Goal: Information Seeking & Learning: Learn about a topic

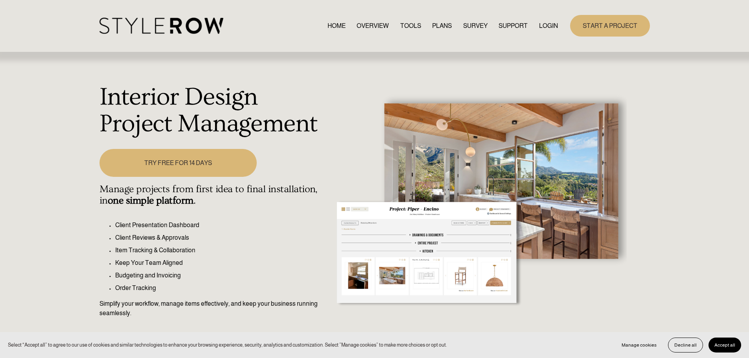
click at [361, 22] on link "OVERVIEW" at bounding box center [373, 25] width 32 height 11
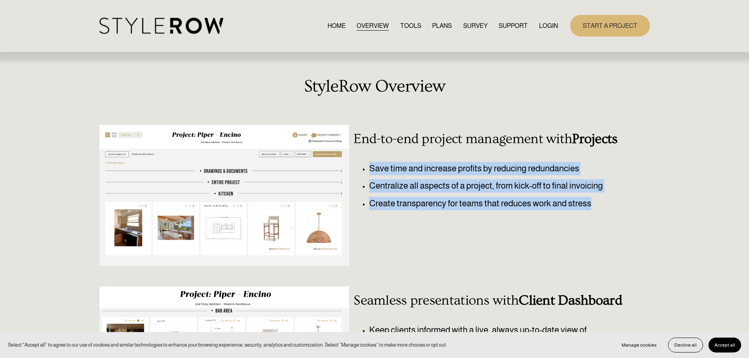
drag, startPoint x: 370, startPoint y: 165, endPoint x: 745, endPoint y: 257, distance: 385.5
click at [745, 257] on div "StyleRow Overview End-to-end project management with Projects Save time and inc…" at bounding box center [374, 349] width 749 height 545
click at [565, 229] on div "Save time and increase profits by reducing redundancies Centralize all aspects …" at bounding box center [490, 203] width 273 height 93
drag, startPoint x: 599, startPoint y: 214, endPoint x: 275, endPoint y: 160, distance: 328.5
click at [275, 161] on div "StyleRow Overview End-to-end project management with Projects Save time and inc…" at bounding box center [374, 349] width 749 height 545
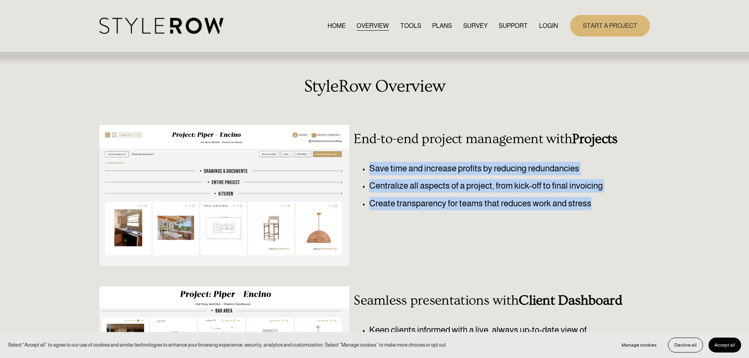
drag, startPoint x: 437, startPoint y: 173, endPoint x: 432, endPoint y: 177, distance: 6.4
click at [436, 173] on p "Save time and increase profits by reducing redundancies" at bounding box center [497, 168] width 257 height 13
click at [426, 187] on p "Centralize all aspects of a project, from kick-off to final invoicing" at bounding box center [497, 185] width 257 height 13
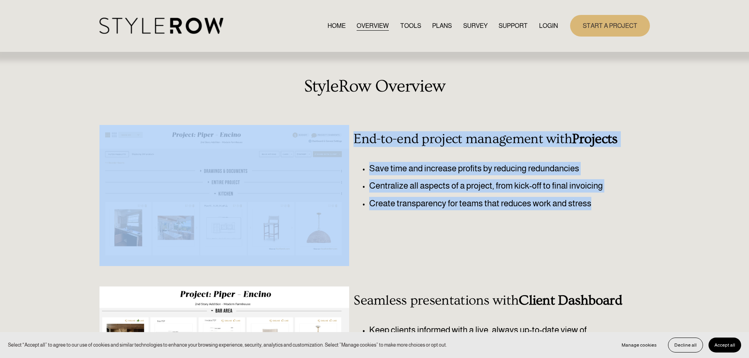
drag, startPoint x: 357, startPoint y: 147, endPoint x: 605, endPoint y: 232, distance: 262.4
click at [605, 232] on div "StyleRow Overview End-to-end project management with Projects Save time and inc…" at bounding box center [374, 349] width 749 height 545
click at [604, 232] on div "Save time and increase profits by reducing redundancies Centralize all aspects …" at bounding box center [490, 203] width 273 height 93
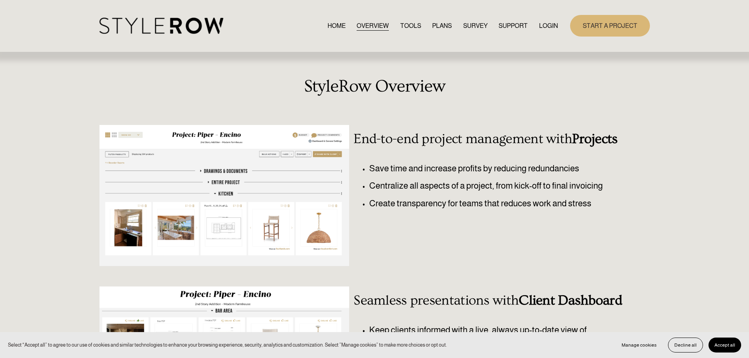
click at [127, 33] on img at bounding box center [161, 26] width 124 height 16
